Goal: Transaction & Acquisition: Purchase product/service

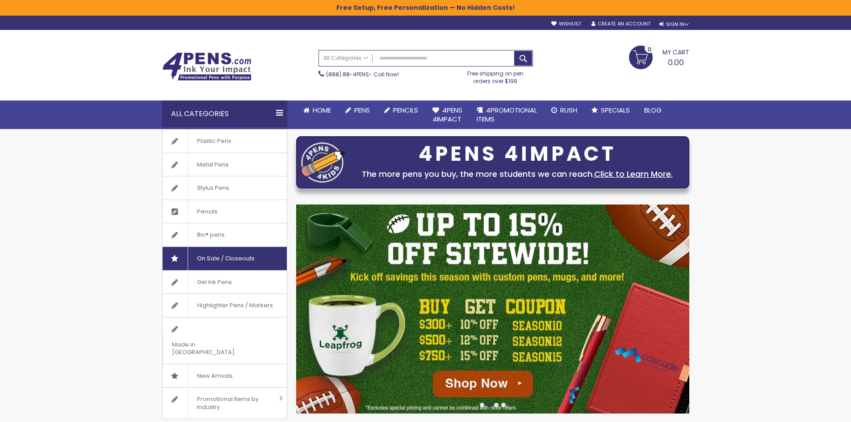
click at [245, 256] on span "On Sale / Closeouts" at bounding box center [226, 258] width 76 height 23
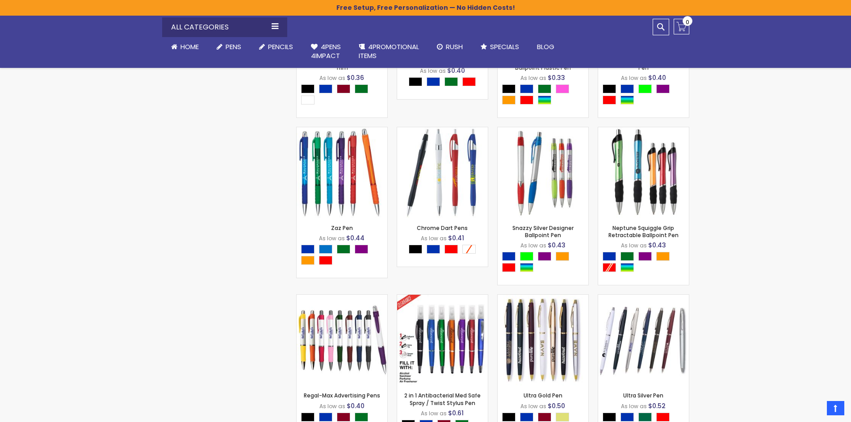
scroll to position [1296, 0]
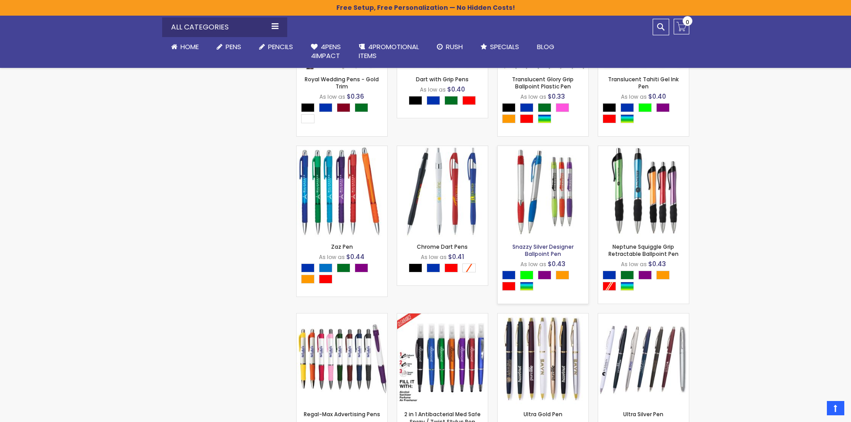
click at [537, 251] on link "Snazzy Silver Designer Ballpoint Pen" at bounding box center [543, 250] width 61 height 15
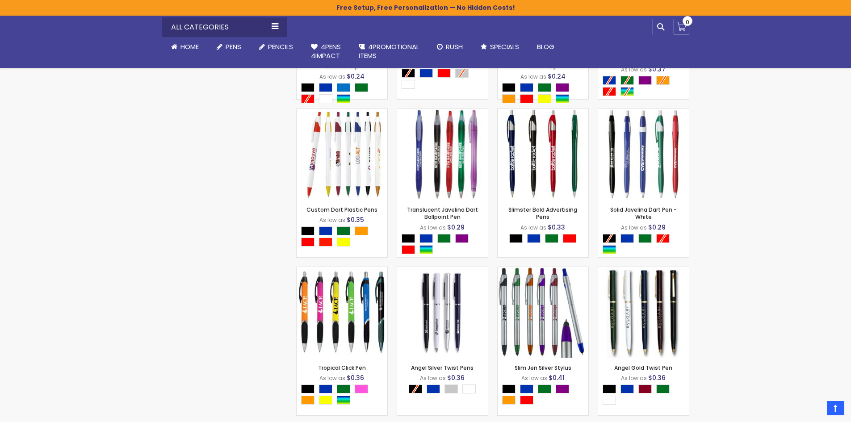
scroll to position [805, 0]
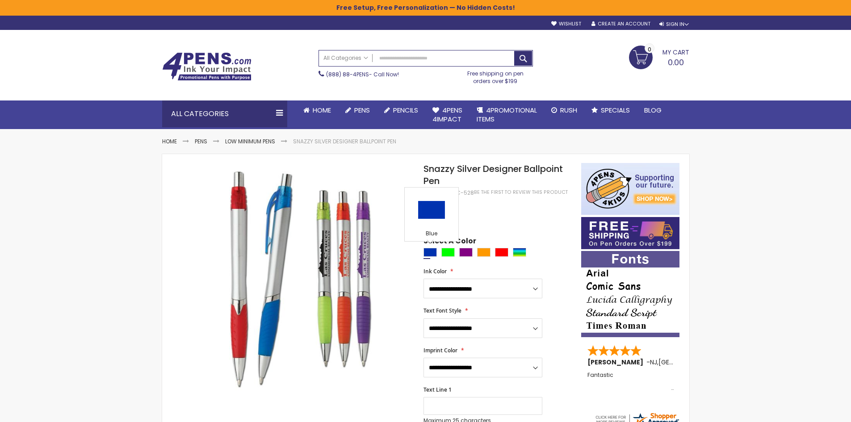
scroll to position [45, 0]
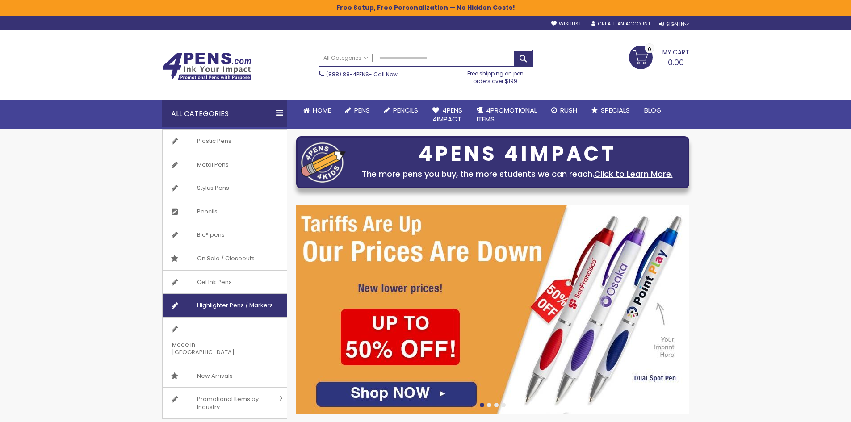
scroll to position [45, 0]
